Goal: Task Accomplishment & Management: Manage account settings

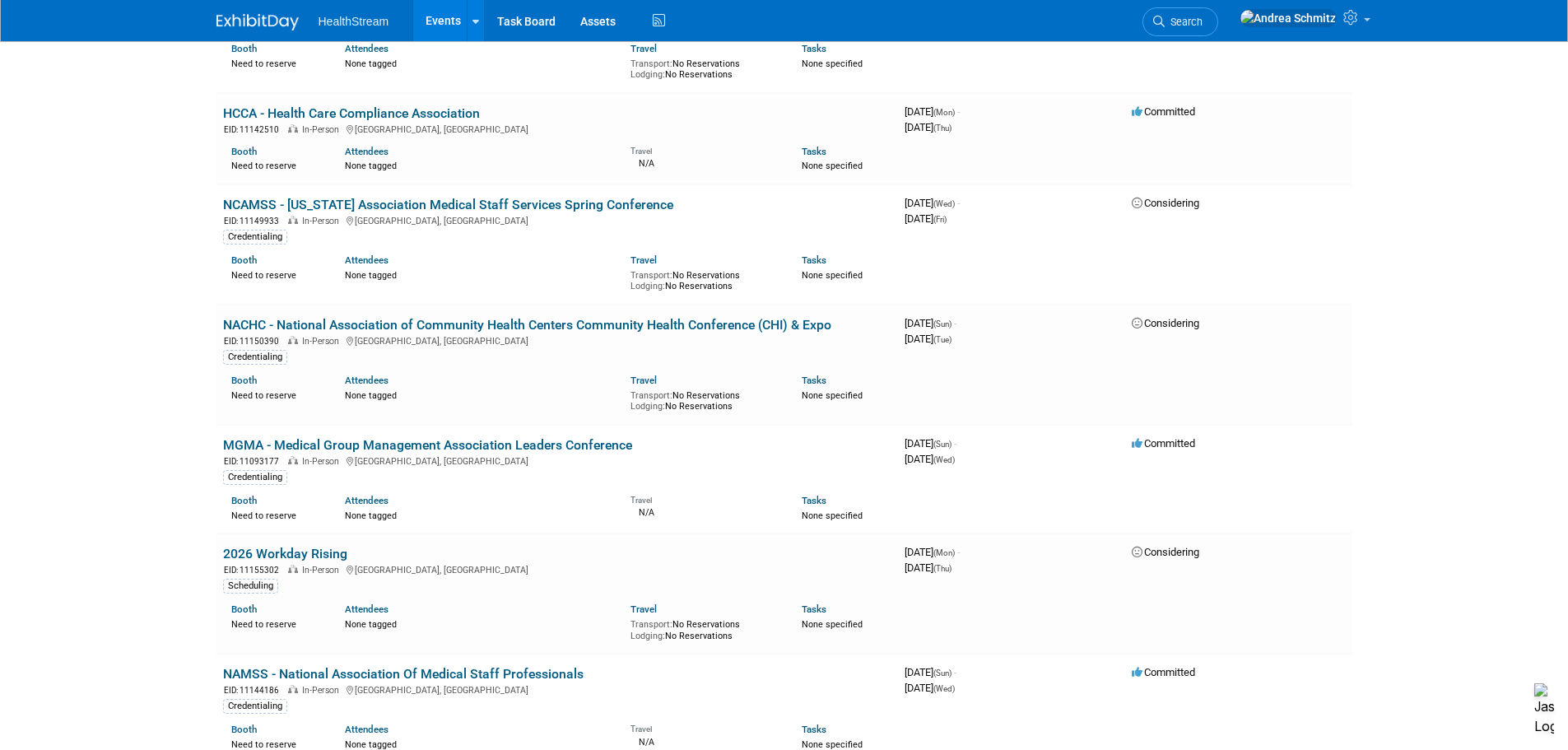
scroll to position [2387, 0]
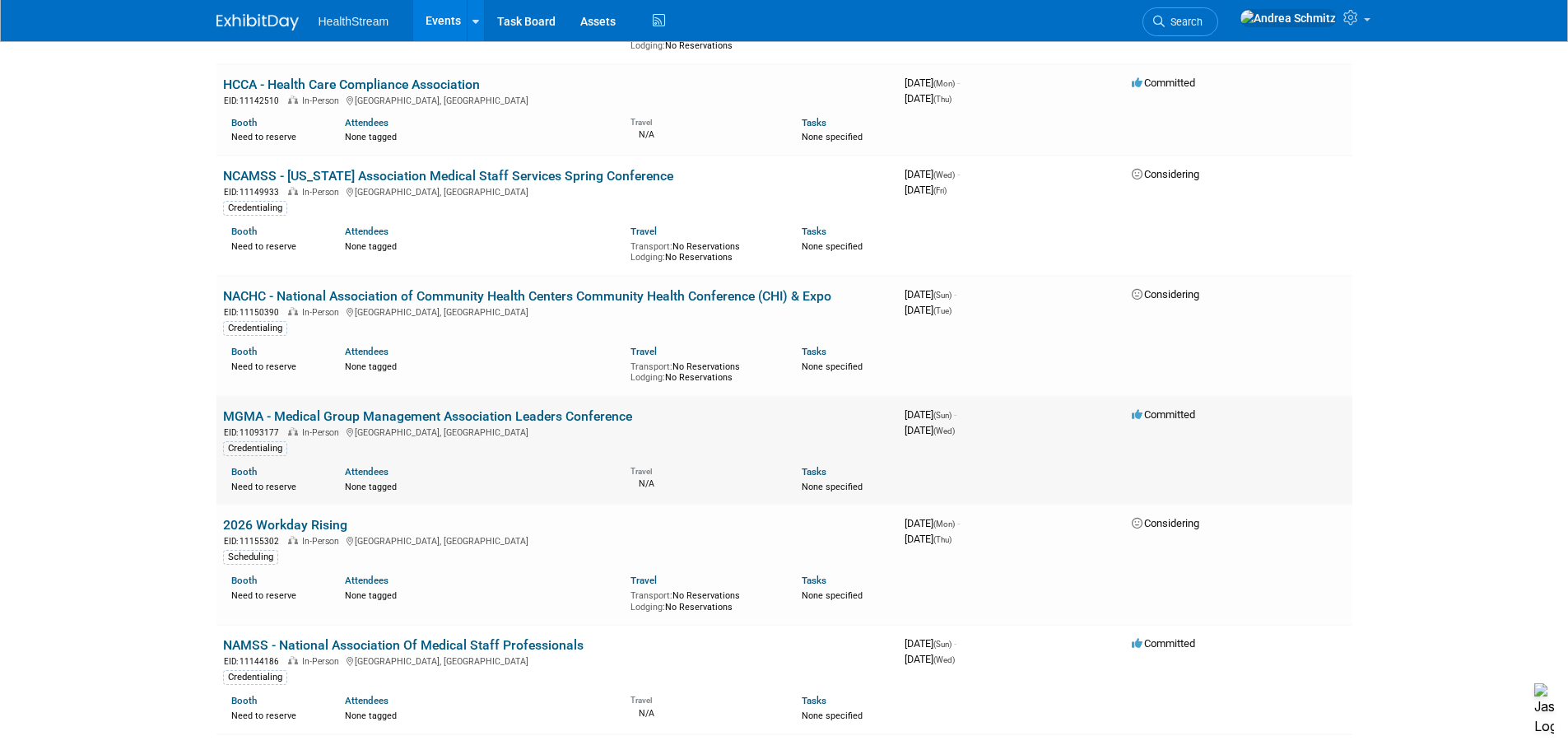
click at [323, 408] on link "MGMA - Medical Group Management Association Leaders Conference" at bounding box center [427, 416] width 409 height 16
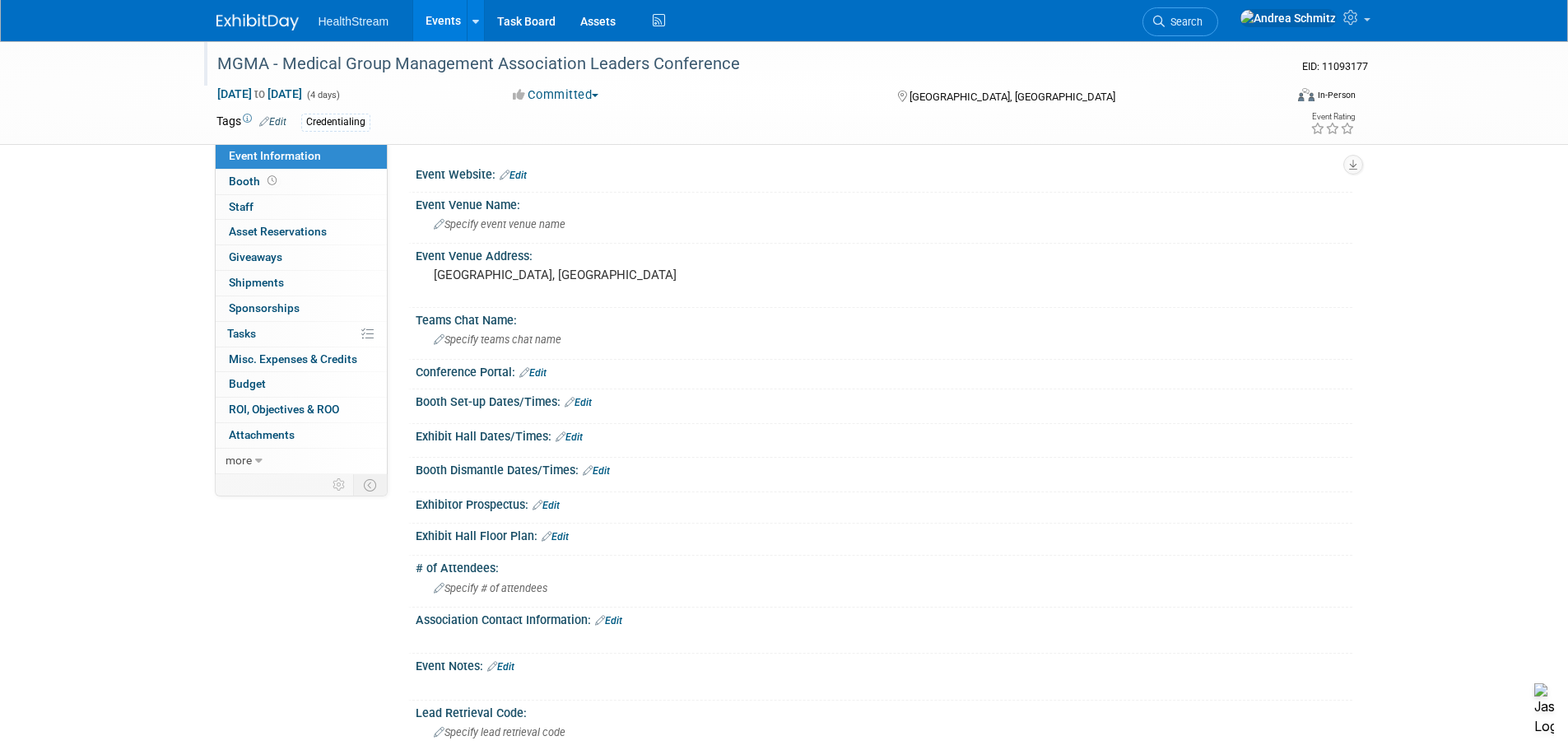
click at [286, 63] on div "MGMA - Medical Group Management Association Leaders Conference" at bounding box center [735, 64] width 1047 height 29
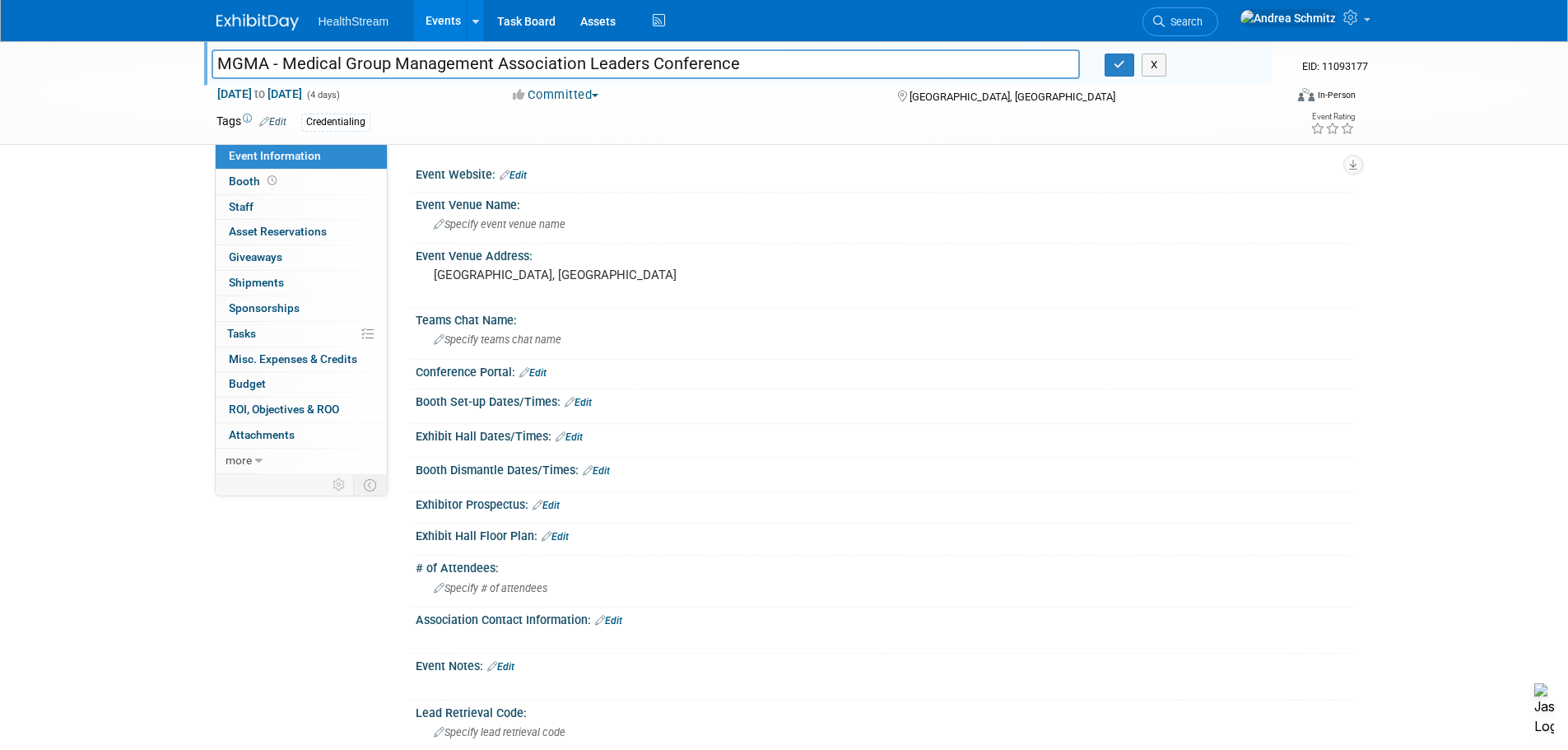
click at [284, 67] on input "MGMA - Medical Group Management Association Leaders Conference" at bounding box center [646, 64] width 869 height 29
type input "MGMA - 2026 Medical Group Management Association Leaders Conference"
click at [1119, 70] on icon "button" at bounding box center [1119, 64] width 12 height 11
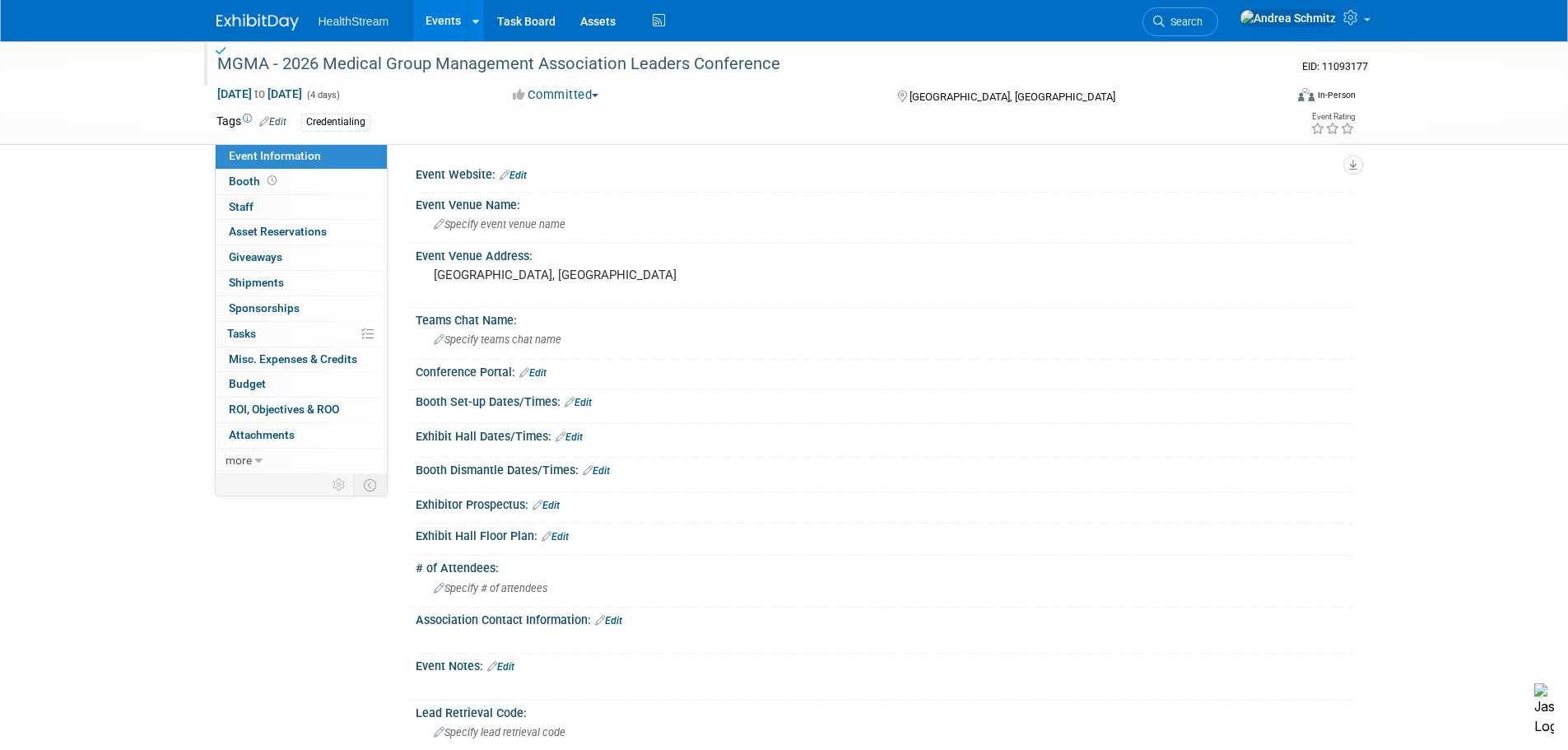
click at [427, 21] on link "Events" at bounding box center [442, 20] width 60 height 41
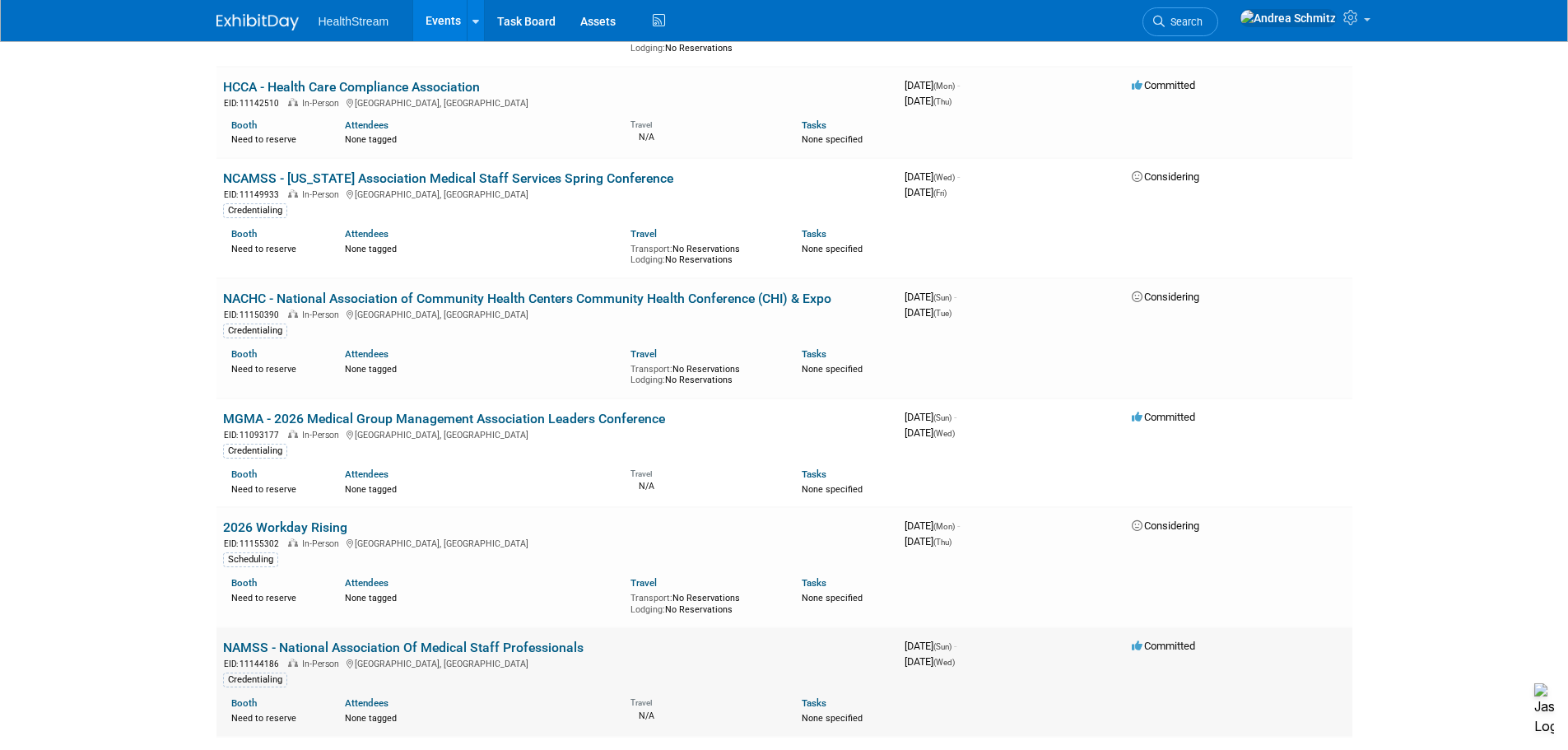
scroll to position [2469, 0]
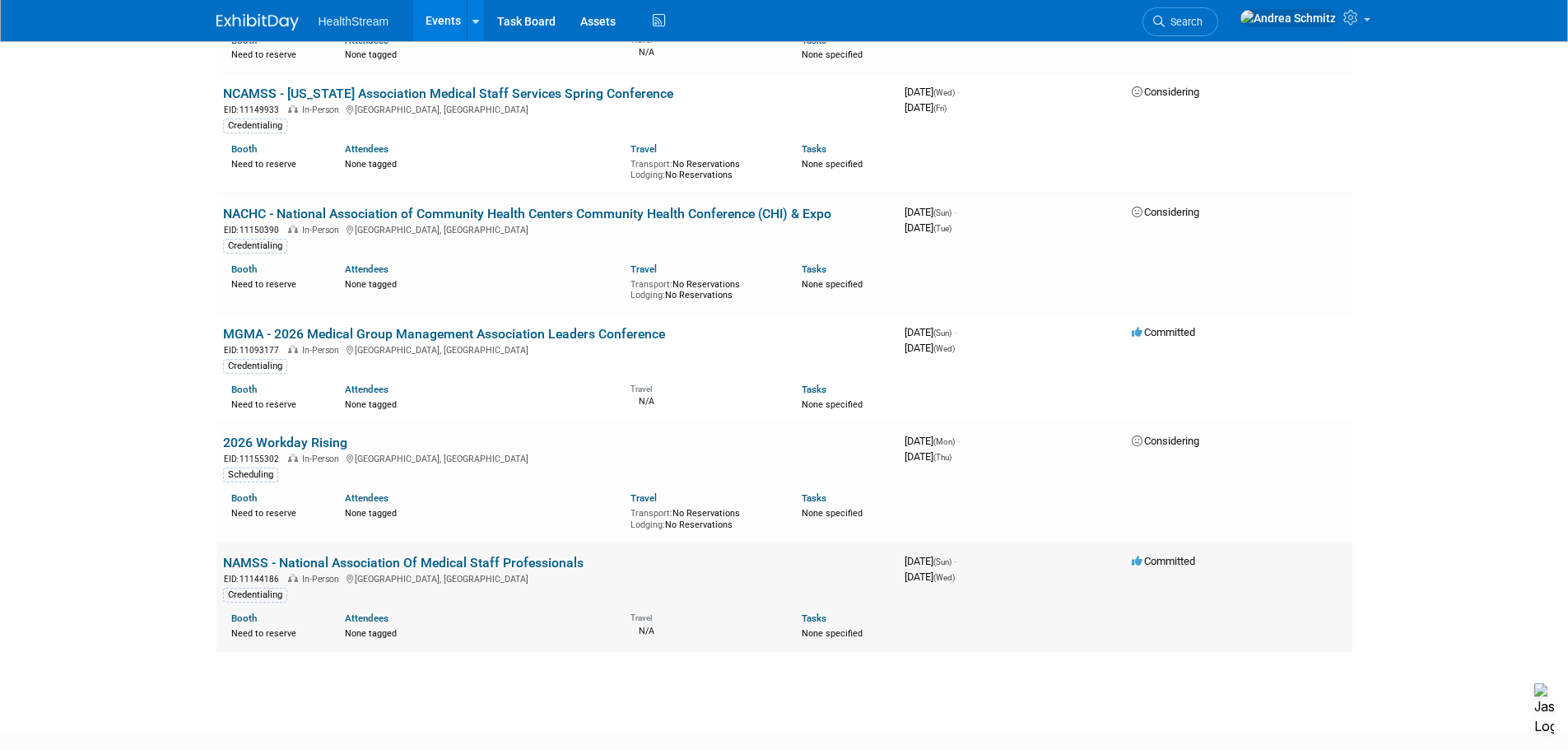
click at [352, 555] on link "NAMSS - National Association Of Medical Staff Professionals" at bounding box center [403, 562] width 360 height 16
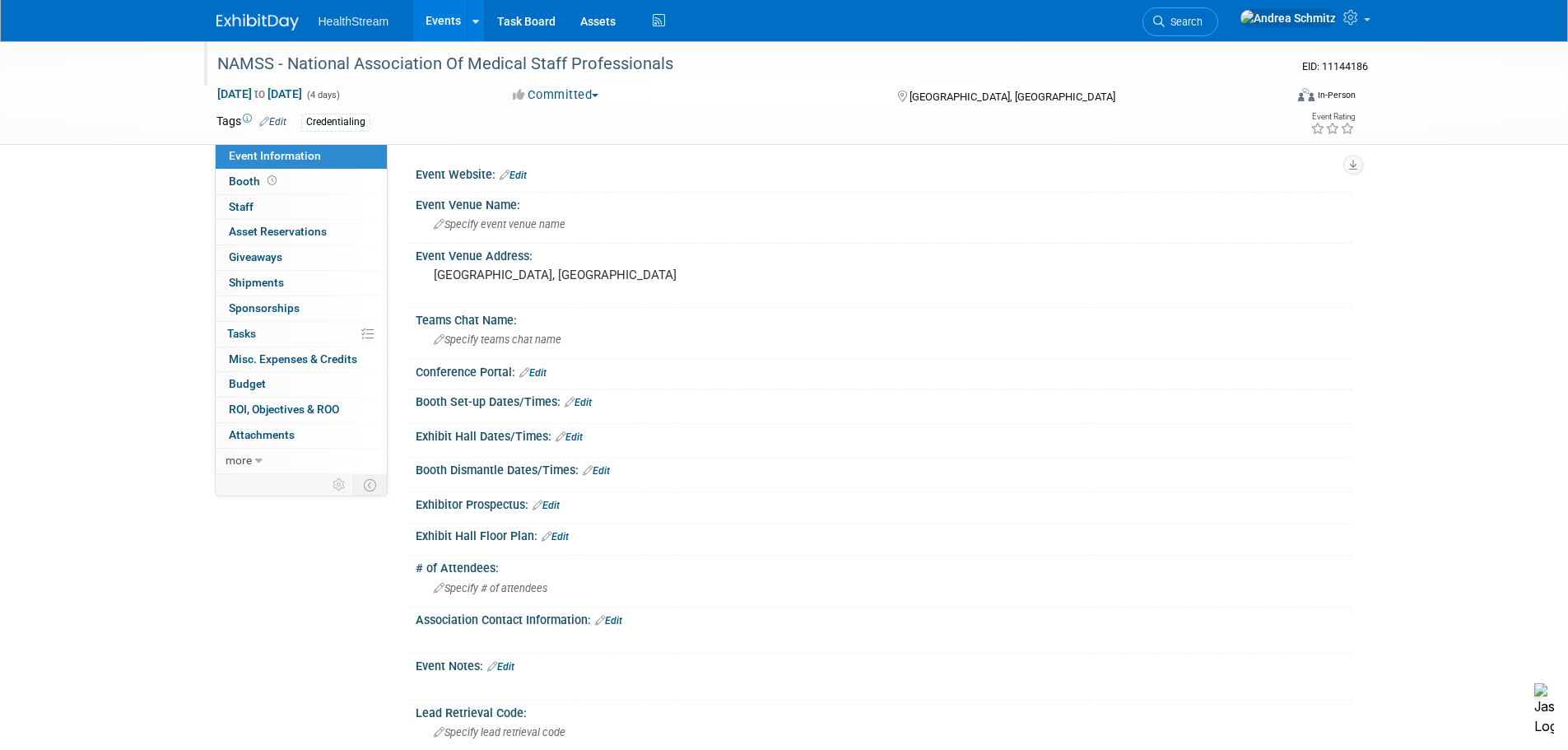
click at [275, 60] on div "NAMSS - National Association Of Medical Staff Professionals" at bounding box center [735, 64] width 1047 height 29
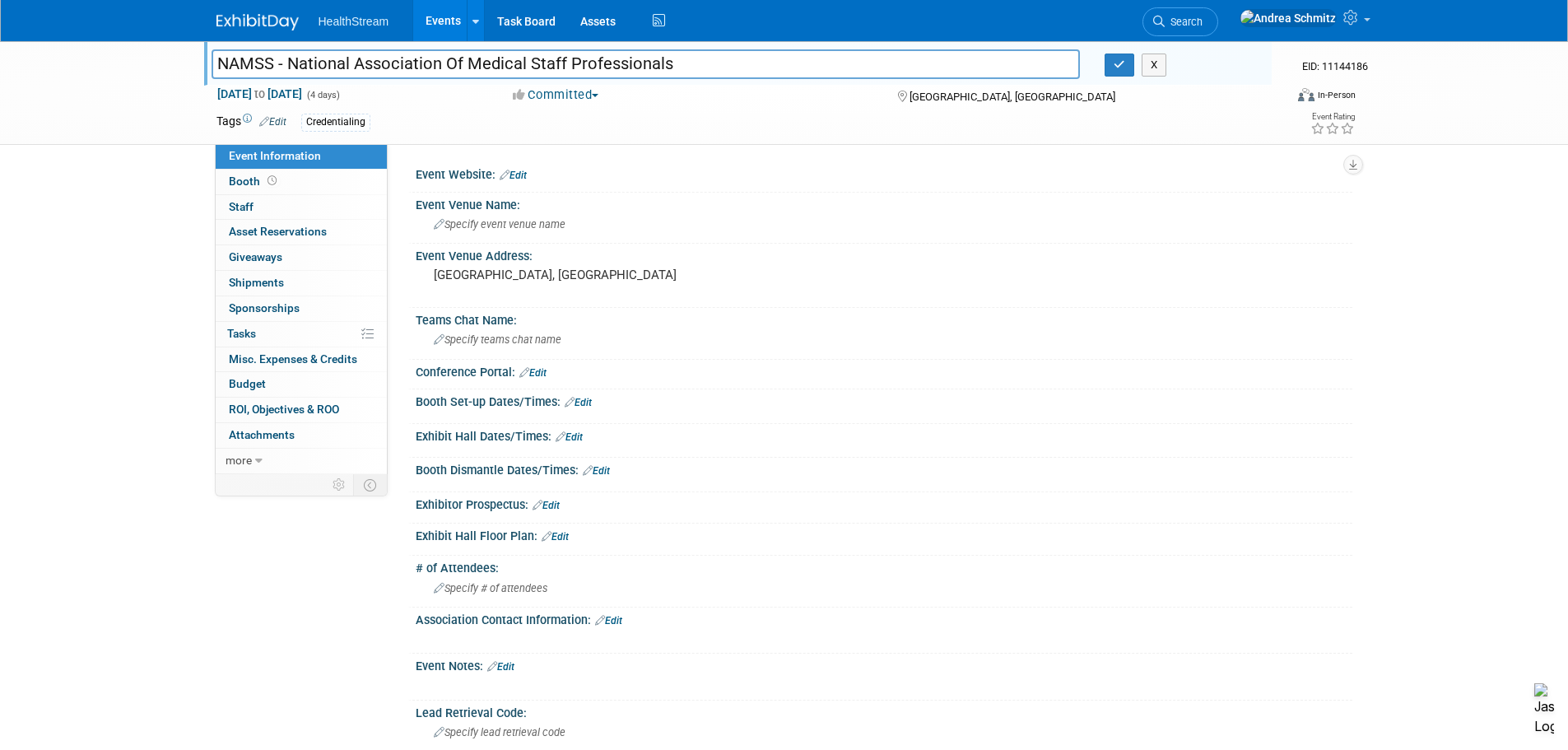
click at [271, 60] on input "NAMSS - National Association Of Medical Staff Professionals" at bounding box center [646, 64] width 869 height 29
type input "NAMSS26 - National Association Of Medical Staff Professionals"
click at [1129, 73] on button "button" at bounding box center [1119, 64] width 29 height 23
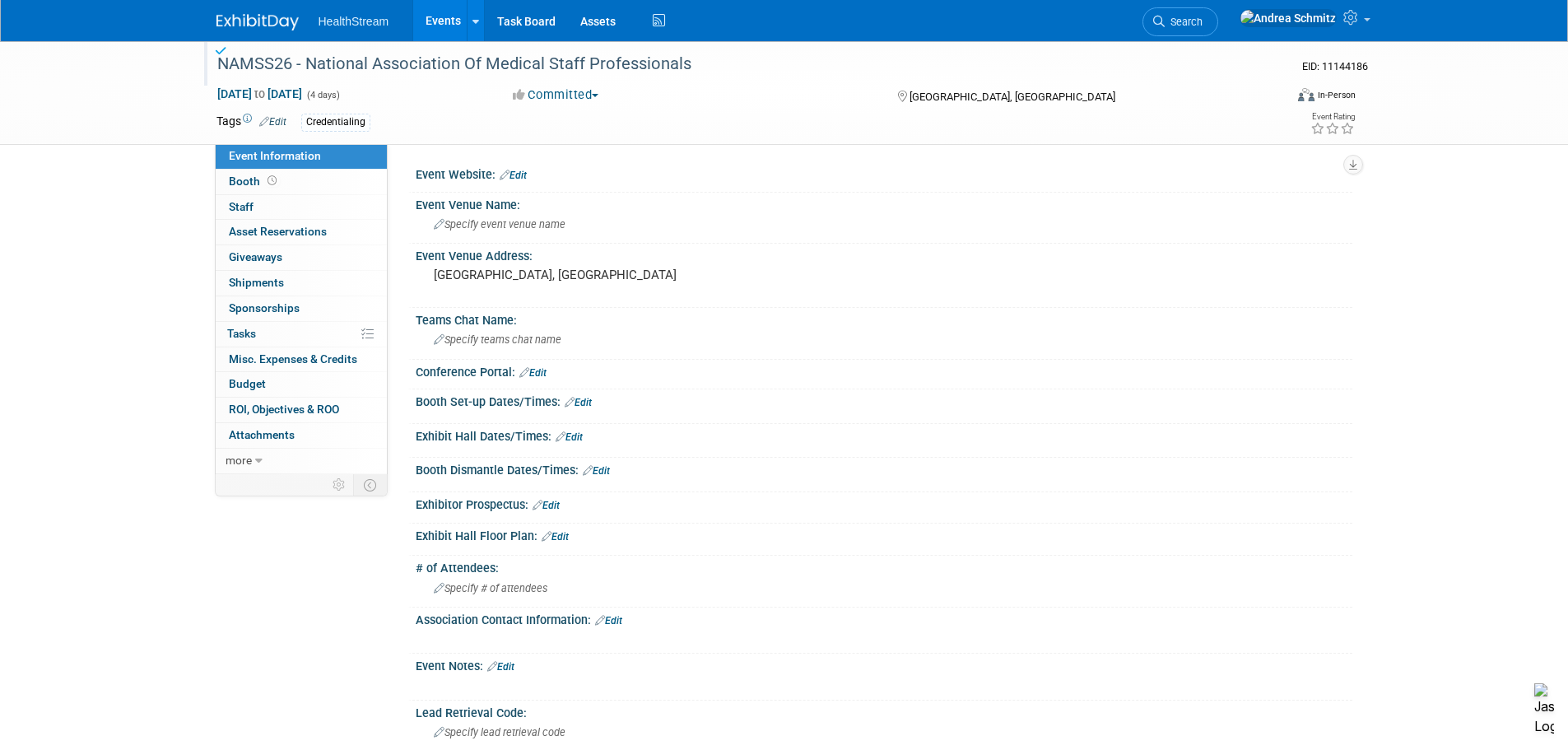
click at [461, 19] on link "Events" at bounding box center [442, 20] width 60 height 41
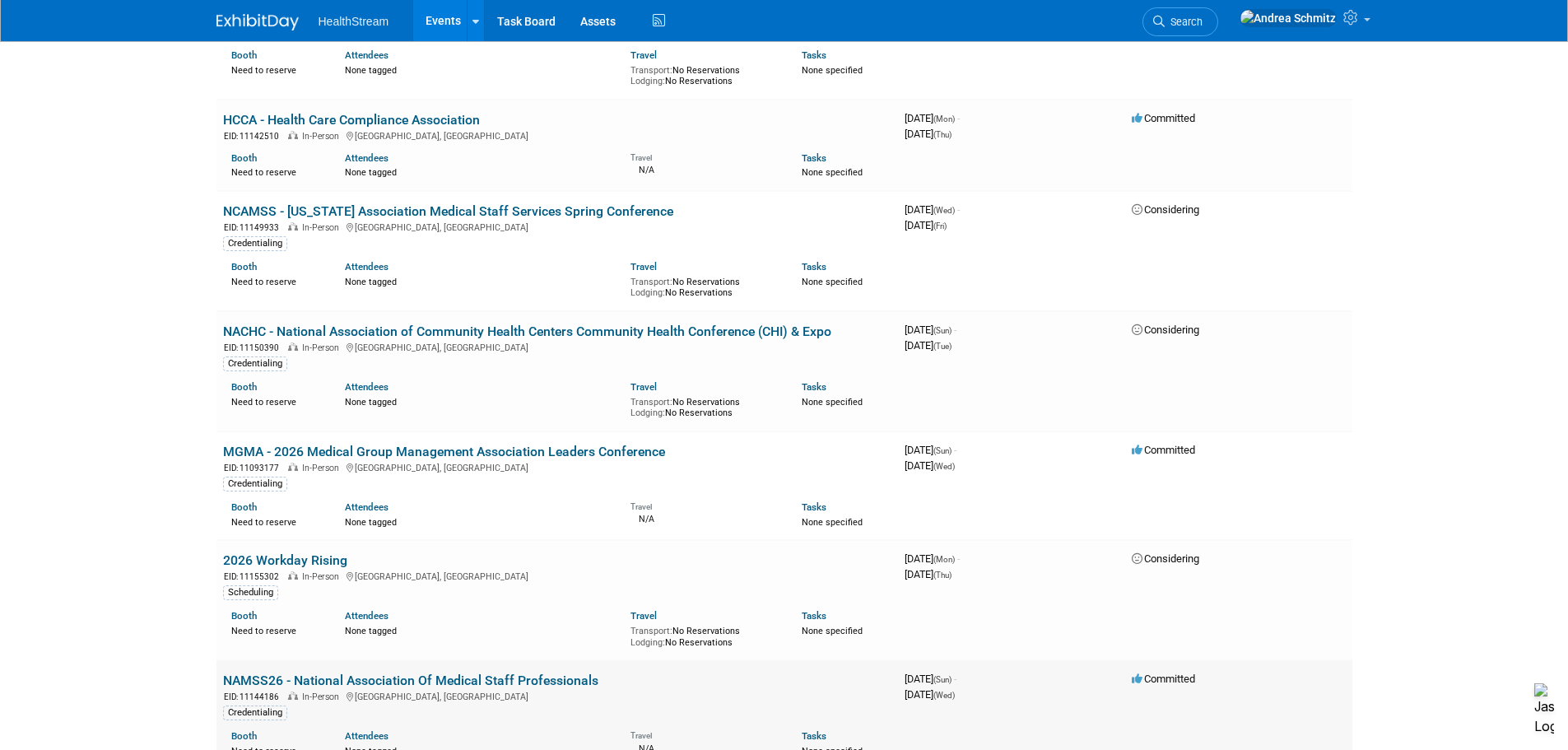
scroll to position [2481, 0]
